Goal: Task Accomplishment & Management: Manage account settings

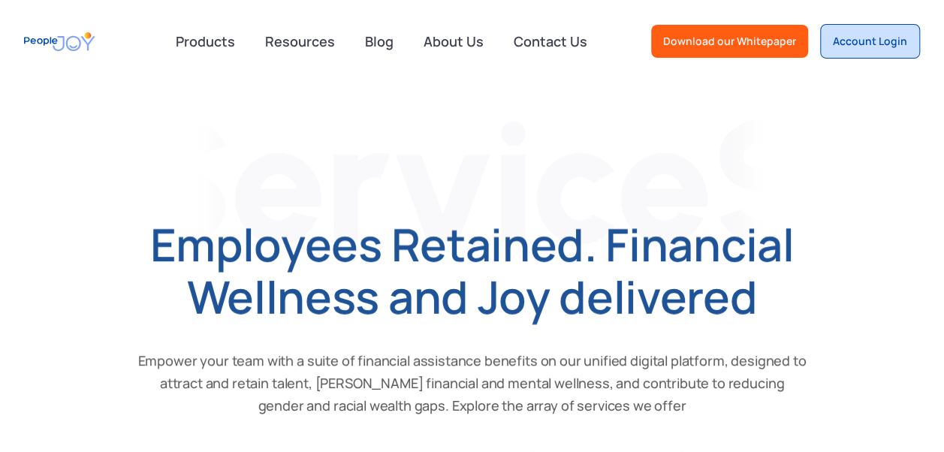
click at [861, 41] on div "Account Login" at bounding box center [870, 41] width 74 height 15
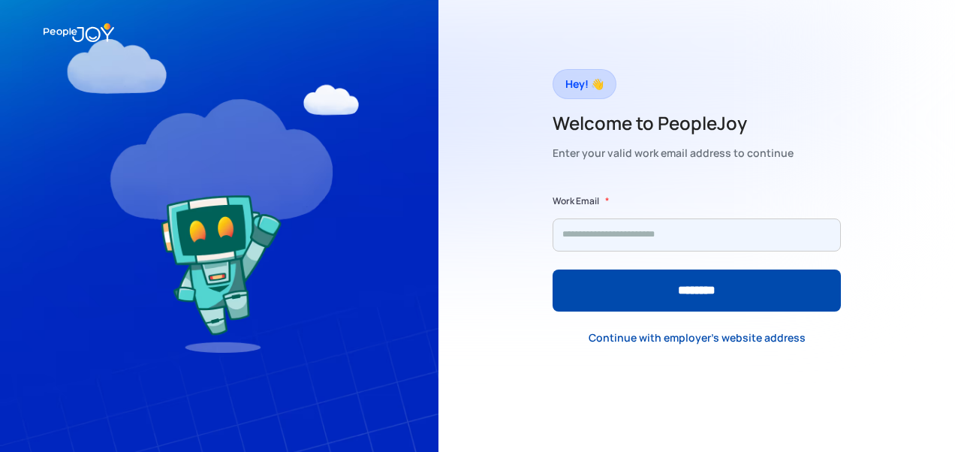
click at [620, 229] on input "Form" at bounding box center [697, 235] width 288 height 33
type input "**********"
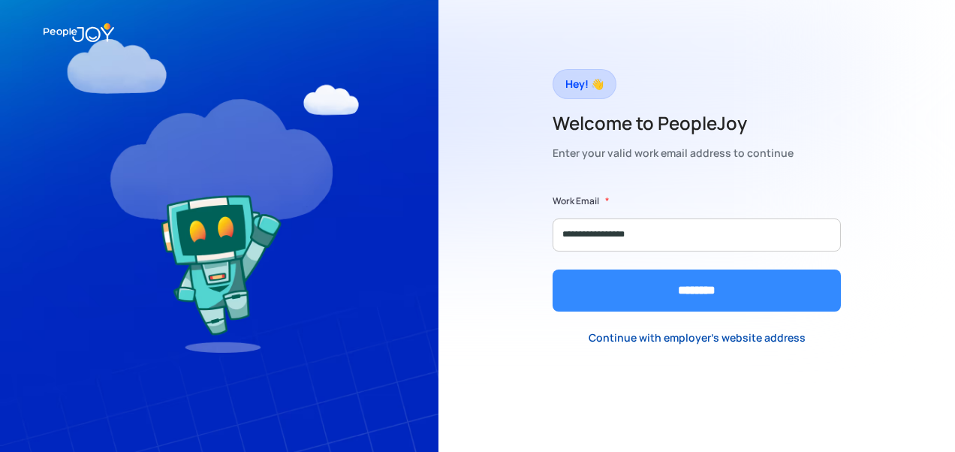
click at [637, 285] on input "********" at bounding box center [697, 291] width 288 height 42
